Goal: Ask a question

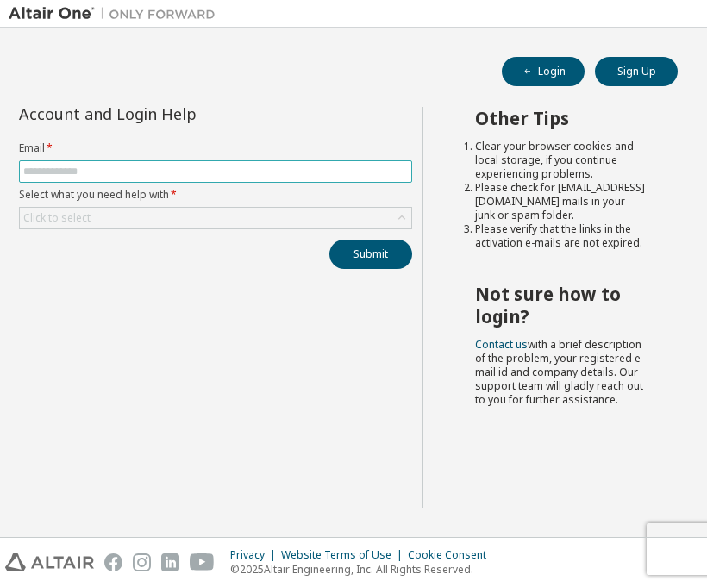
click at [313, 179] on span at bounding box center [215, 171] width 393 height 22
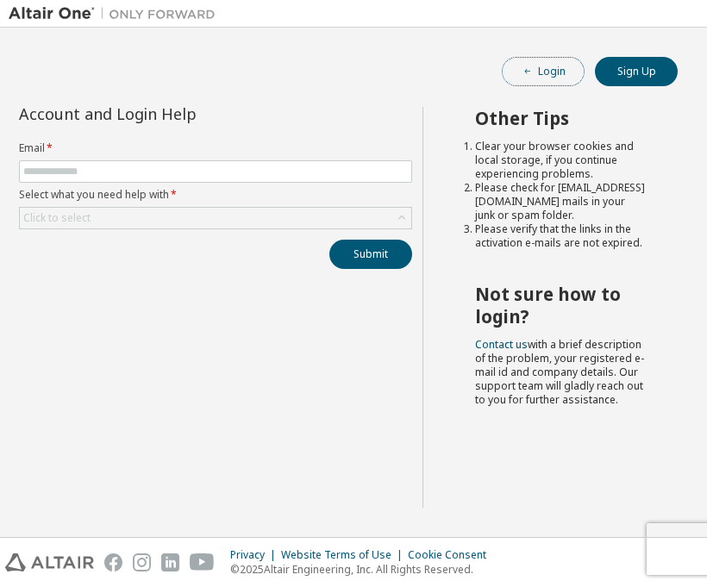
click at [568, 64] on button "Login" at bounding box center [543, 71] width 83 height 29
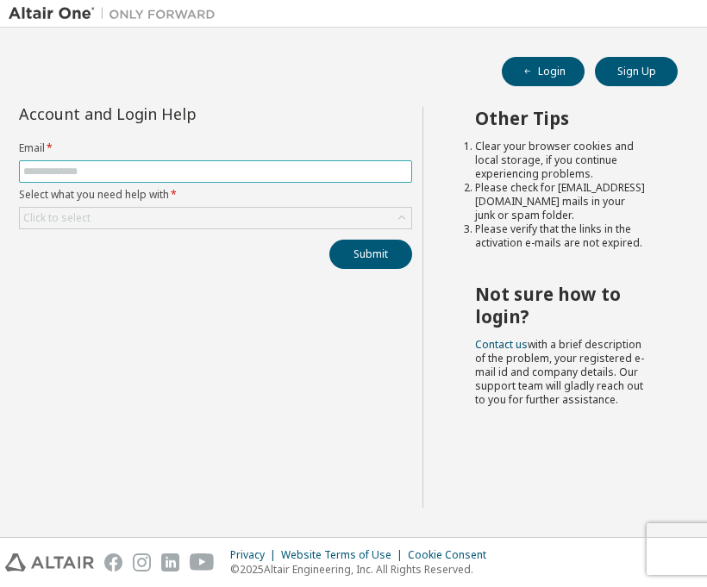
click at [329, 169] on input "text" at bounding box center [215, 172] width 384 height 14
type input "**********"
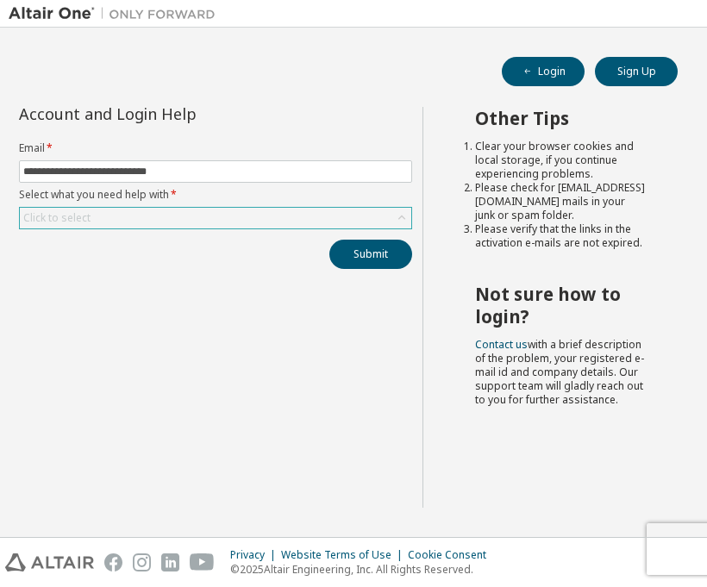
click at [288, 218] on div "Click to select" at bounding box center [215, 218] width 391 height 21
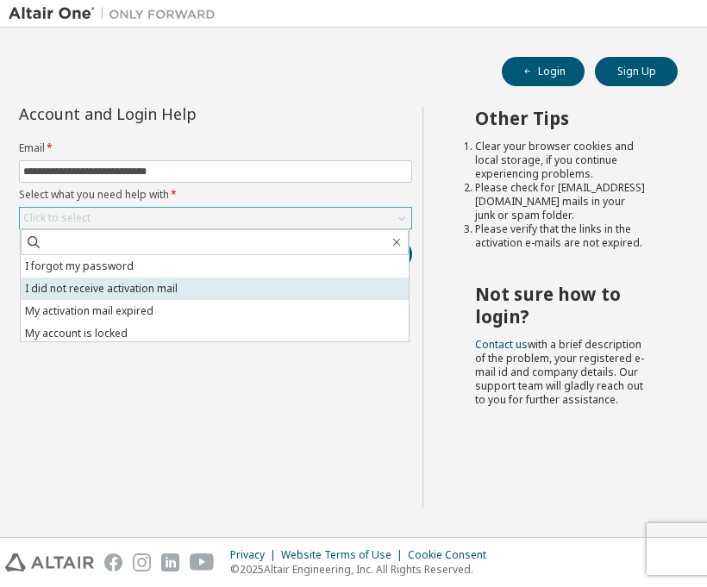
click at [174, 286] on li "I did not receive activation mail" at bounding box center [215, 289] width 388 height 22
click at [174, 286] on div "**********" at bounding box center [216, 307] width 414 height 401
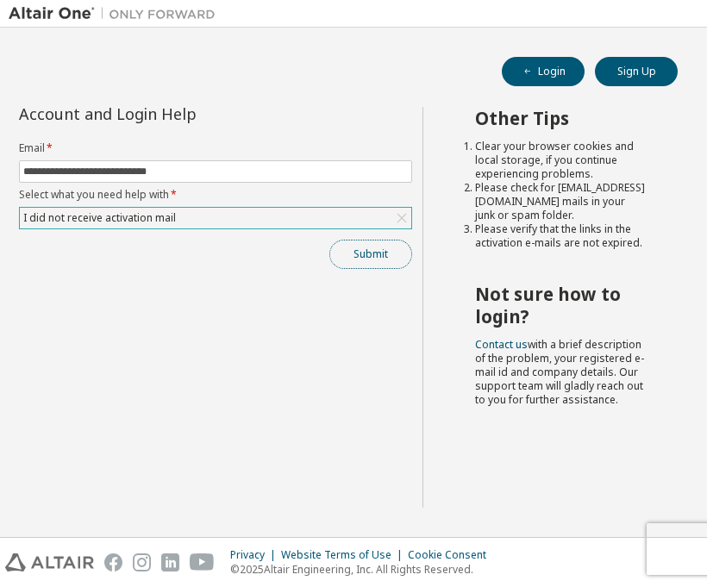
click at [364, 259] on button "Submit" at bounding box center [370, 254] width 83 height 29
click at [364, 261] on button "Submit" at bounding box center [370, 254] width 83 height 29
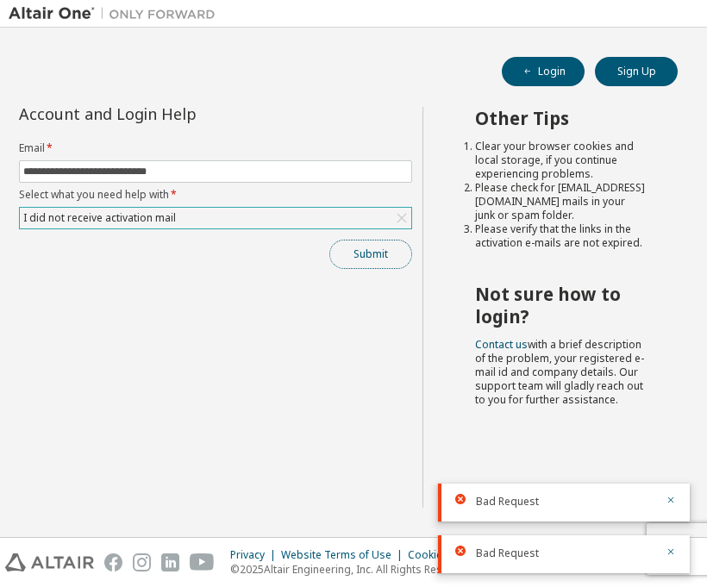
click at [365, 262] on button "Submit" at bounding box center [370, 254] width 83 height 29
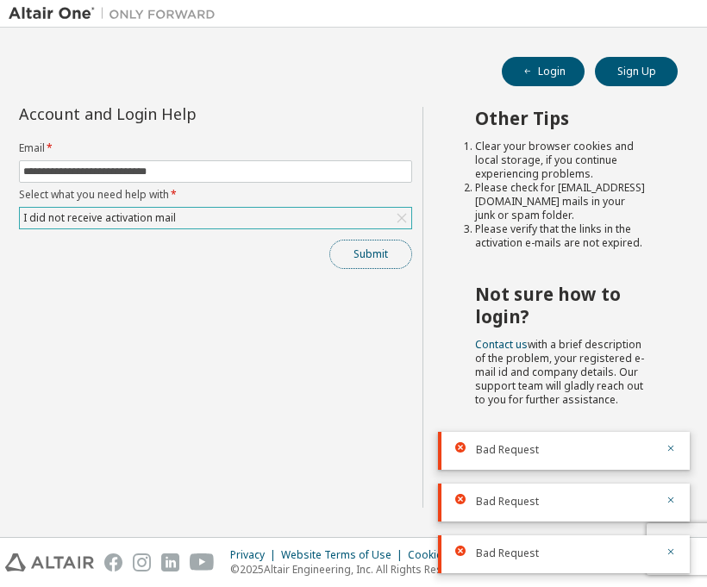
click at [365, 263] on button "Submit" at bounding box center [370, 254] width 83 height 29
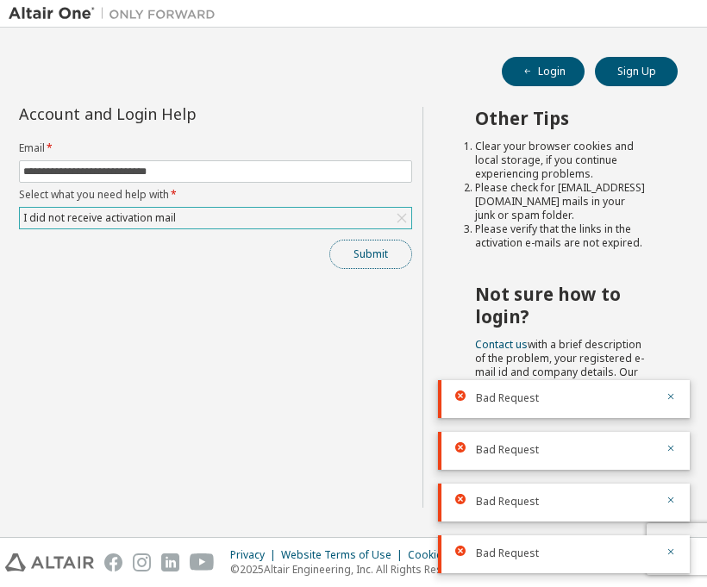
click at [365, 263] on button "Submit" at bounding box center [370, 254] width 83 height 29
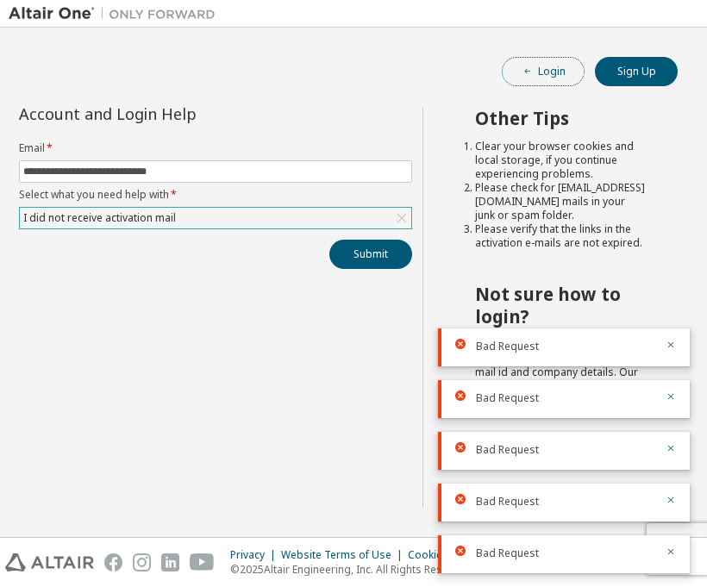
click at [558, 69] on button "Login" at bounding box center [543, 71] width 83 height 29
